Goal: Navigation & Orientation: Find specific page/section

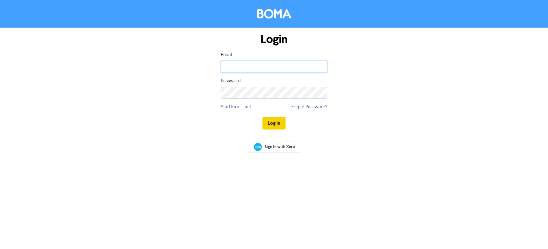
type input "[PERSON_NAME][EMAIL_ADDRESS][DOMAIN_NAME]"
click at [272, 123] on button "Log In" at bounding box center [273, 123] width 23 height 13
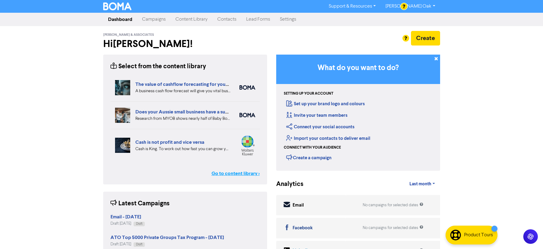
click at [232, 175] on link "Go to content library >" at bounding box center [236, 173] width 48 height 7
